Goal: Task Accomplishment & Management: Use online tool/utility

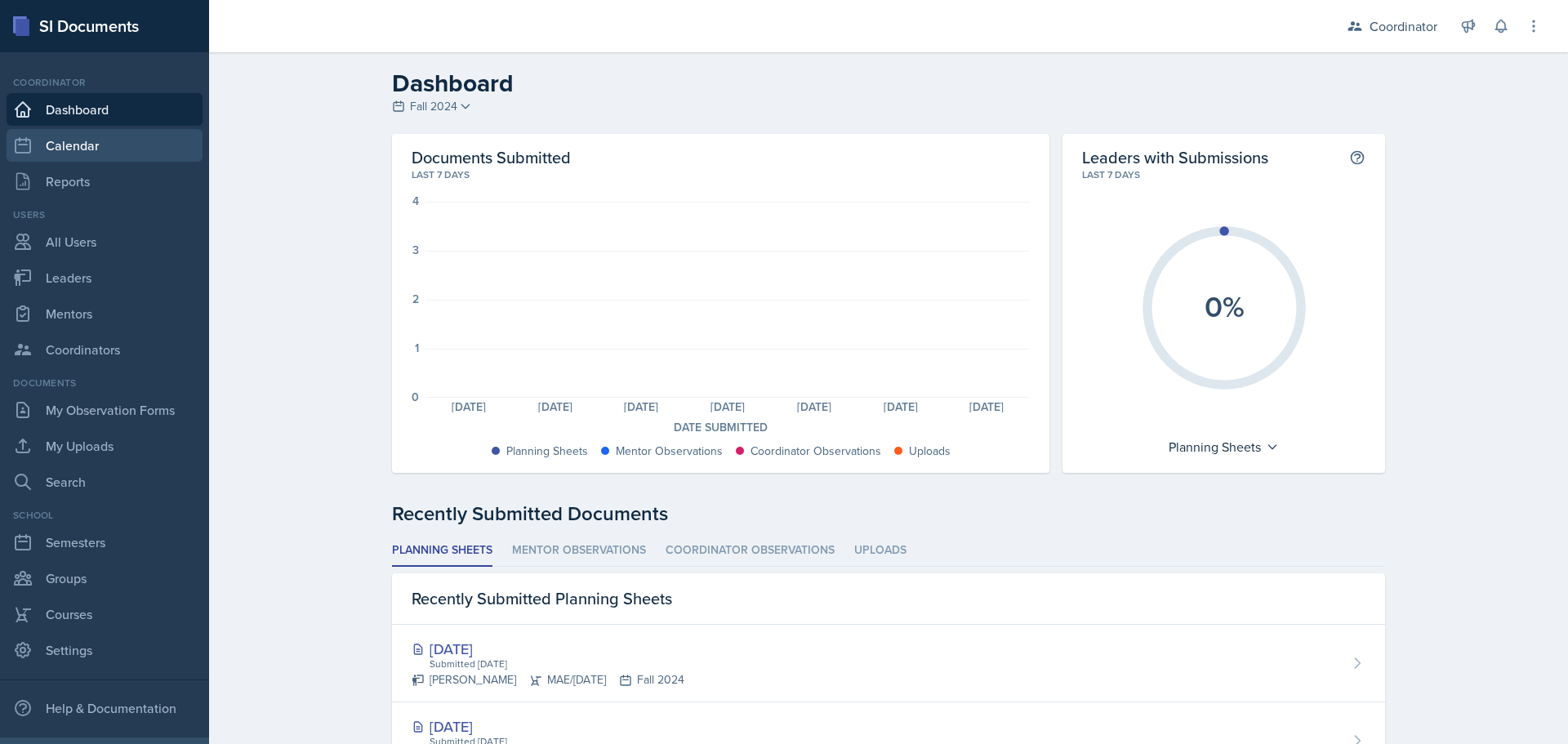
click at [122, 134] on link "Calendar" at bounding box center [104, 145] width 196 height 33
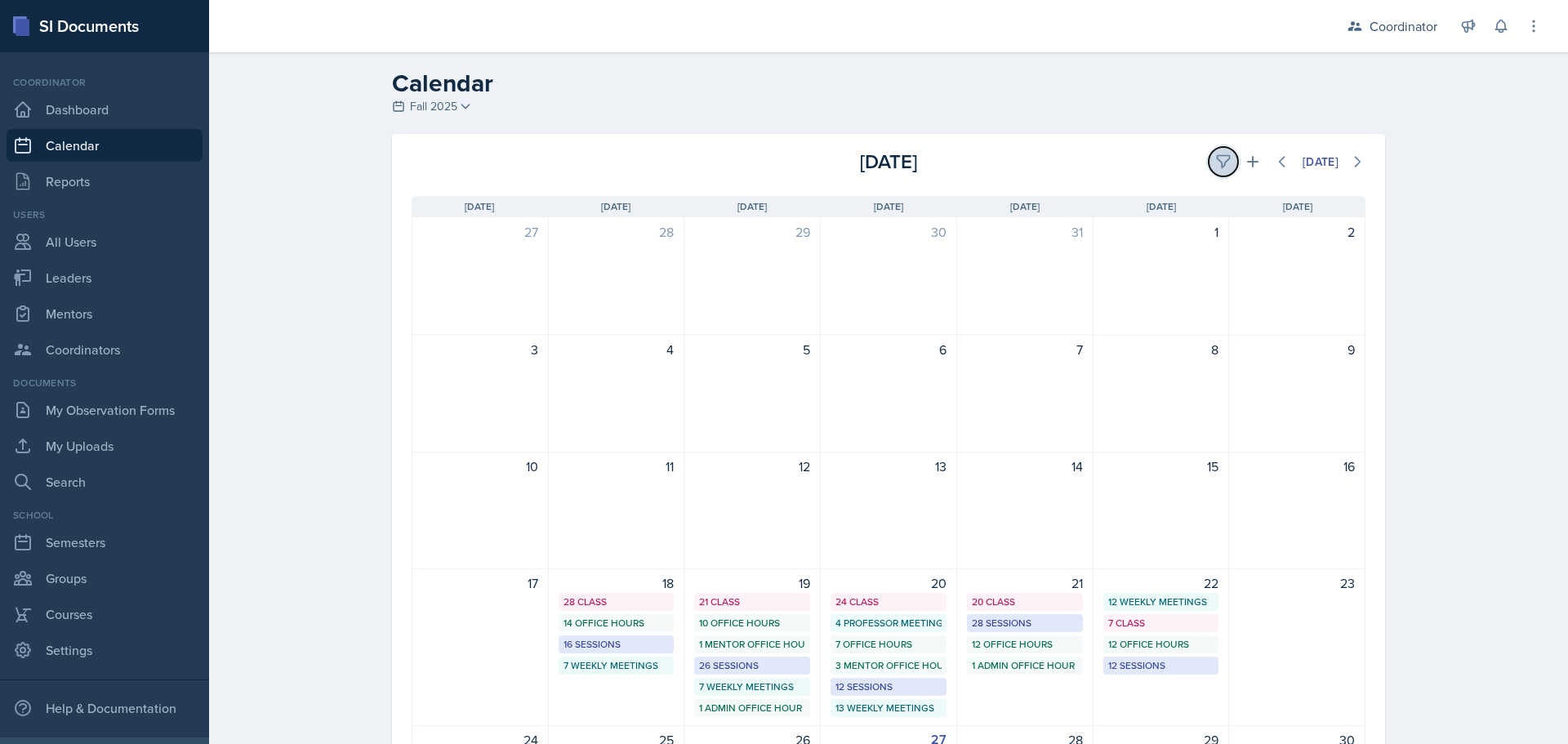
drag, startPoint x: 1216, startPoint y: 166, endPoint x: 1093, endPoint y: 213, distance: 131.7
click at [1215, 165] on icon at bounding box center [1223, 161] width 16 height 16
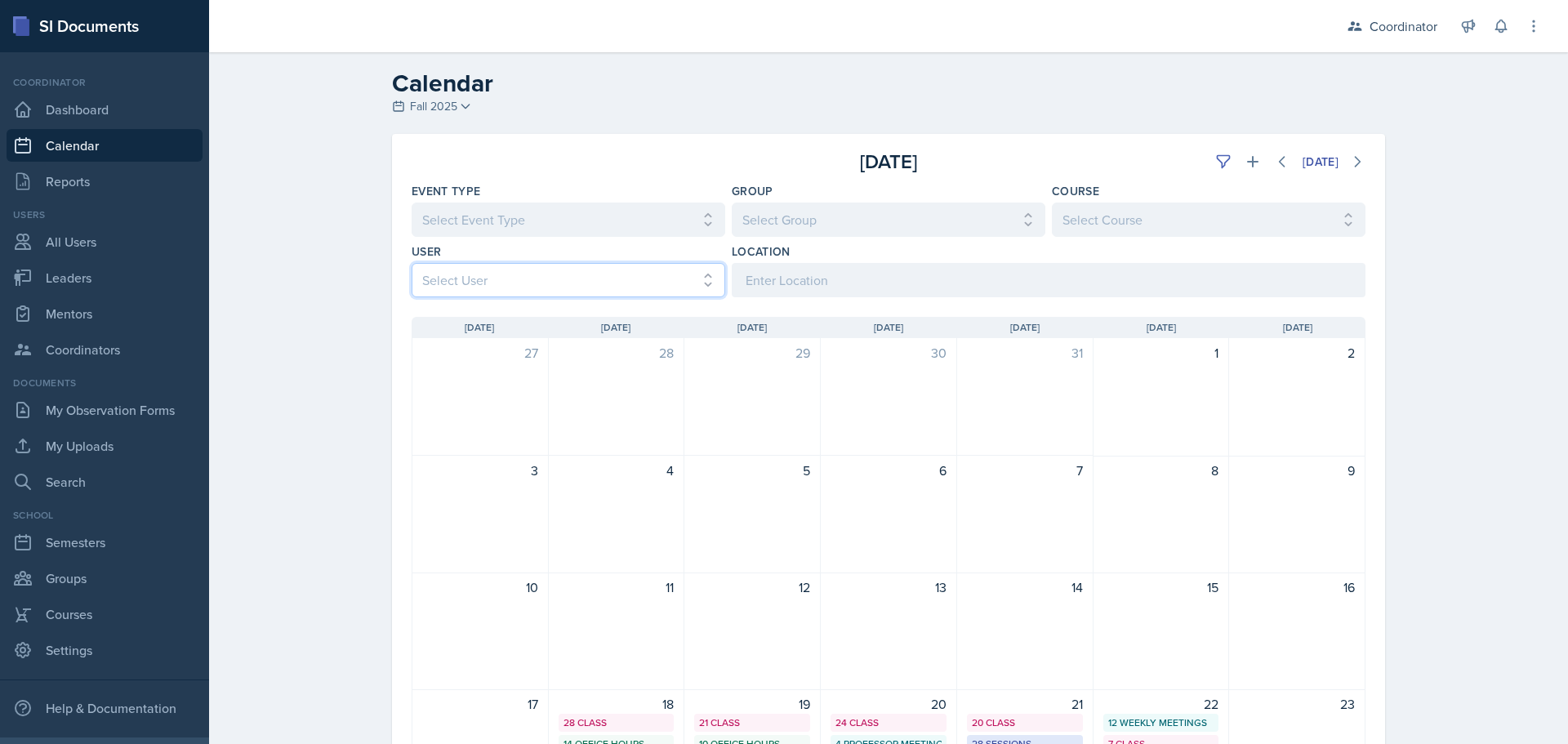
click at [461, 282] on select "Select User All [PERSON_NAME] [PERSON_NAME] [PERSON_NAME] [PERSON_NAME] [PERSON…" at bounding box center [568, 280] width 313 height 34
select select "6069f164-6866-4437-8498-aa346f5abfc6"
click at [412, 263] on select "Select User All [PERSON_NAME] [PERSON_NAME] [PERSON_NAME] [PERSON_NAME] [PERSON…" at bounding box center [568, 280] width 313 height 34
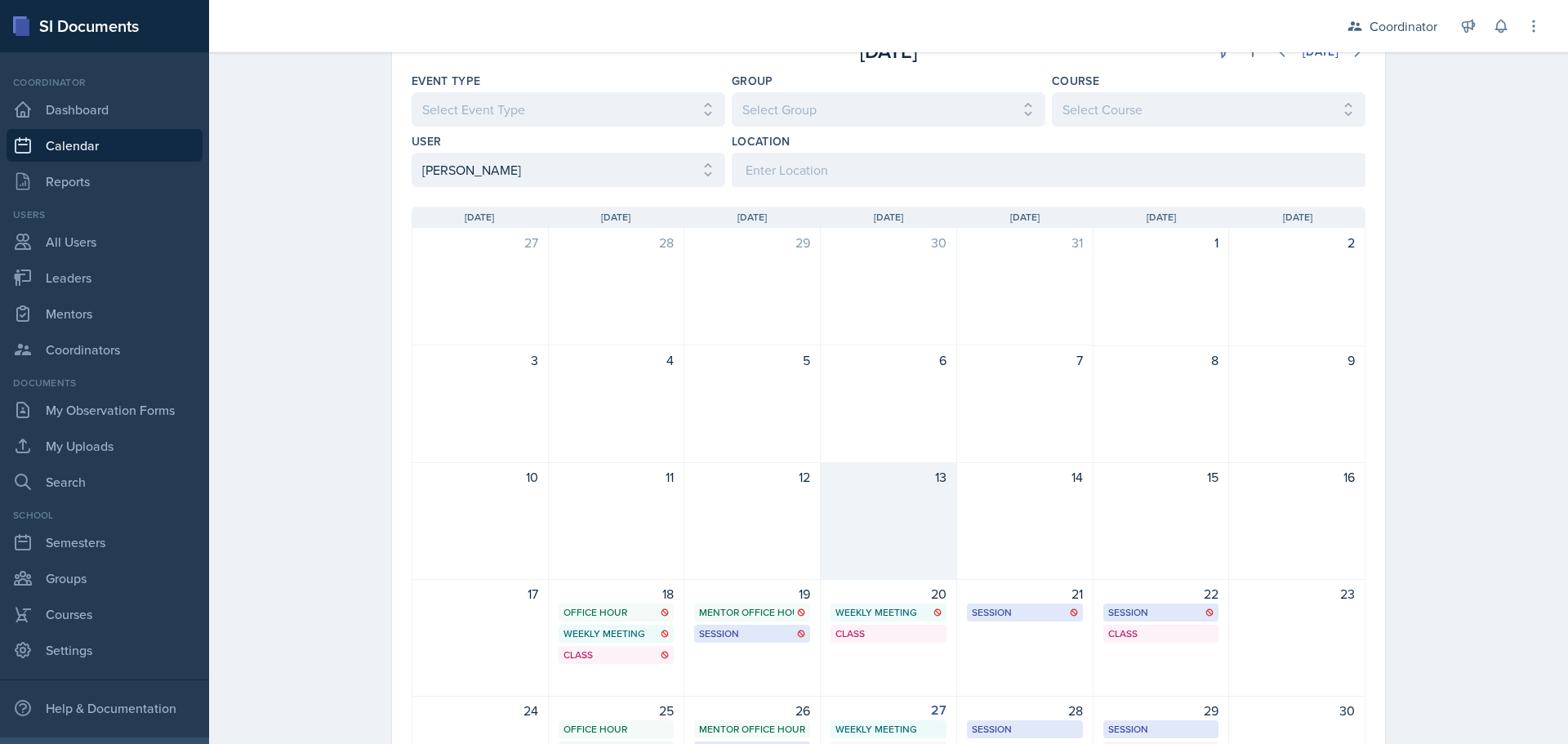
scroll to position [192, 0]
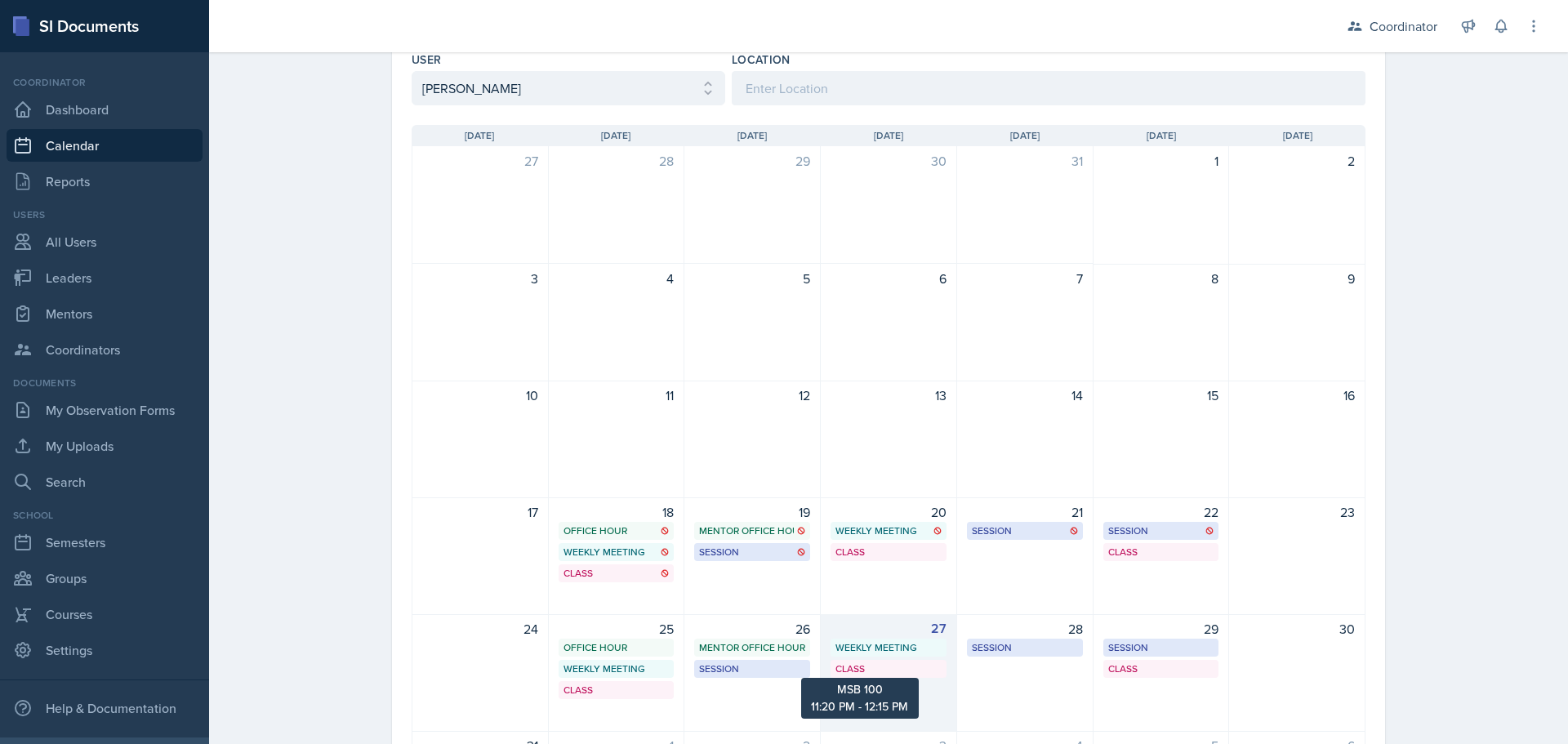
click at [875, 672] on div "Class" at bounding box center [888, 669] width 106 height 15
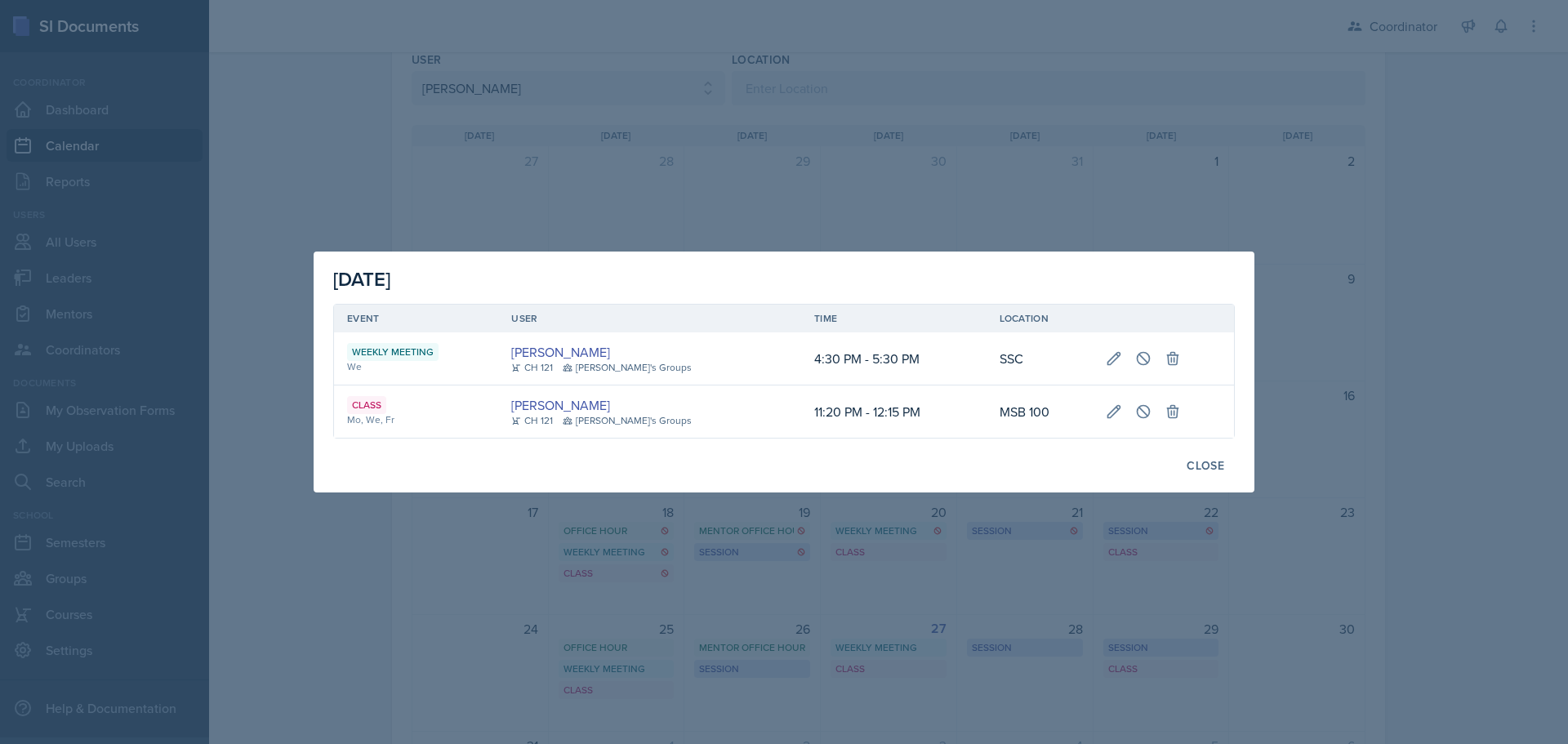
click at [1371, 530] on div at bounding box center [784, 372] width 1568 height 744
